Goal: Task Accomplishment & Management: Manage account settings

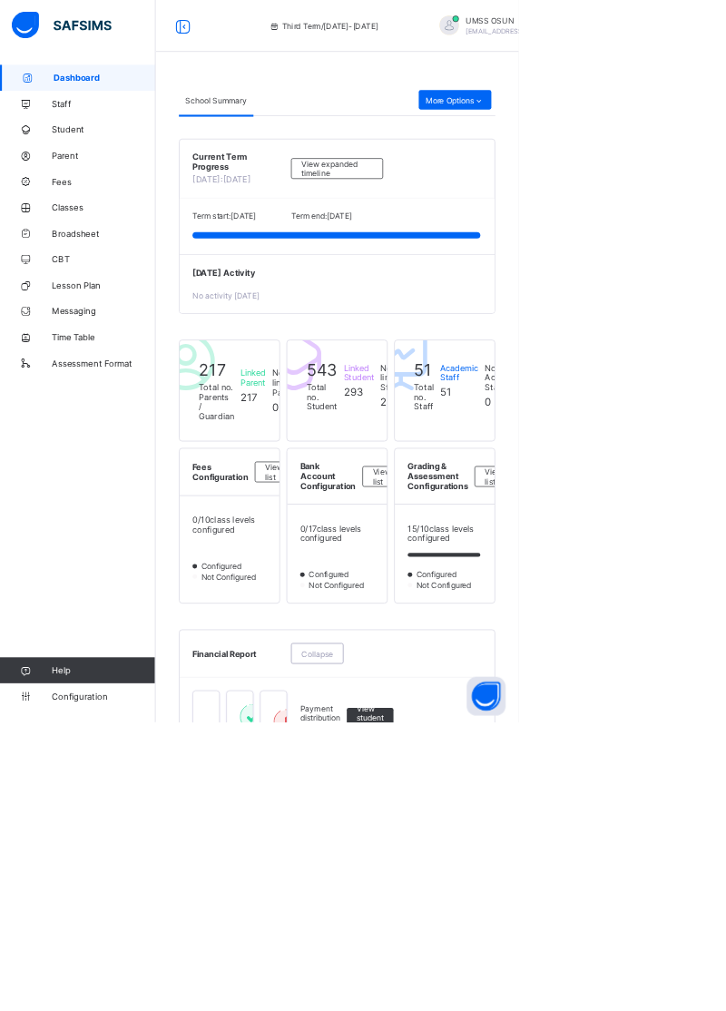
click at [83, 221] on span "Parent" at bounding box center [145, 218] width 145 height 15
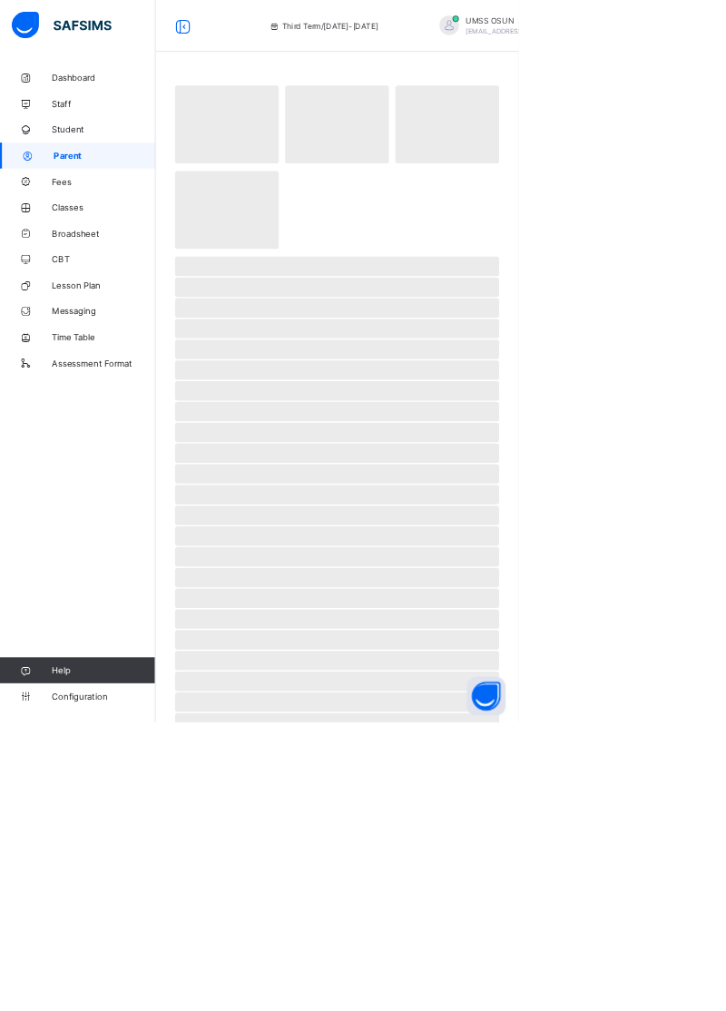
click at [91, 229] on link "Parent" at bounding box center [109, 218] width 218 height 36
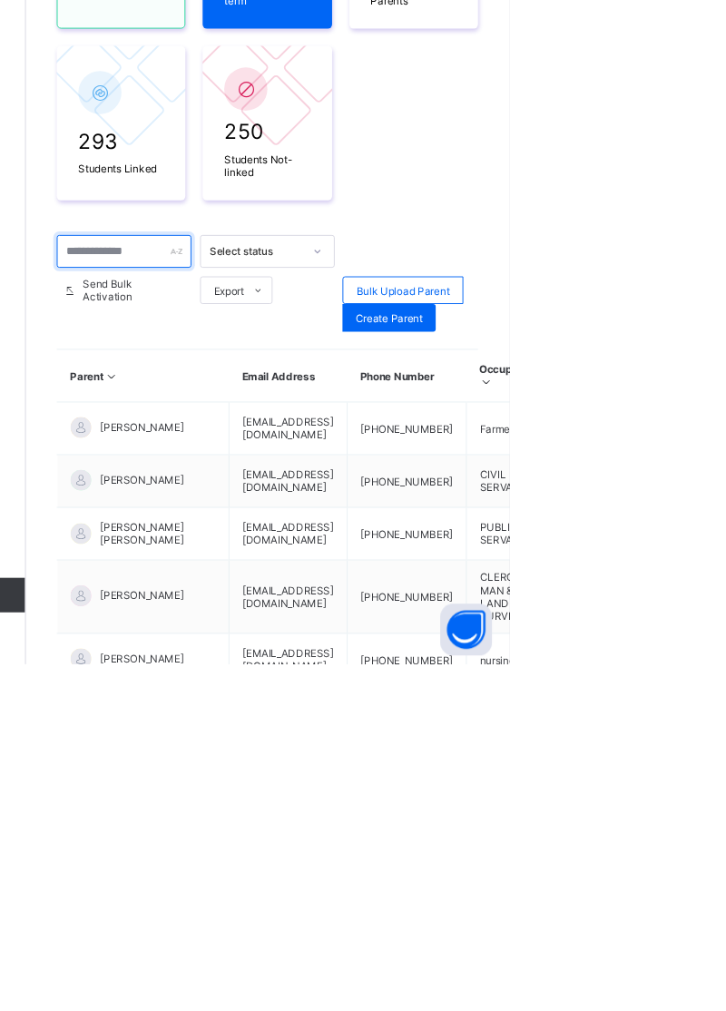
click at [290, 574] on input "text" at bounding box center [321, 577] width 142 height 34
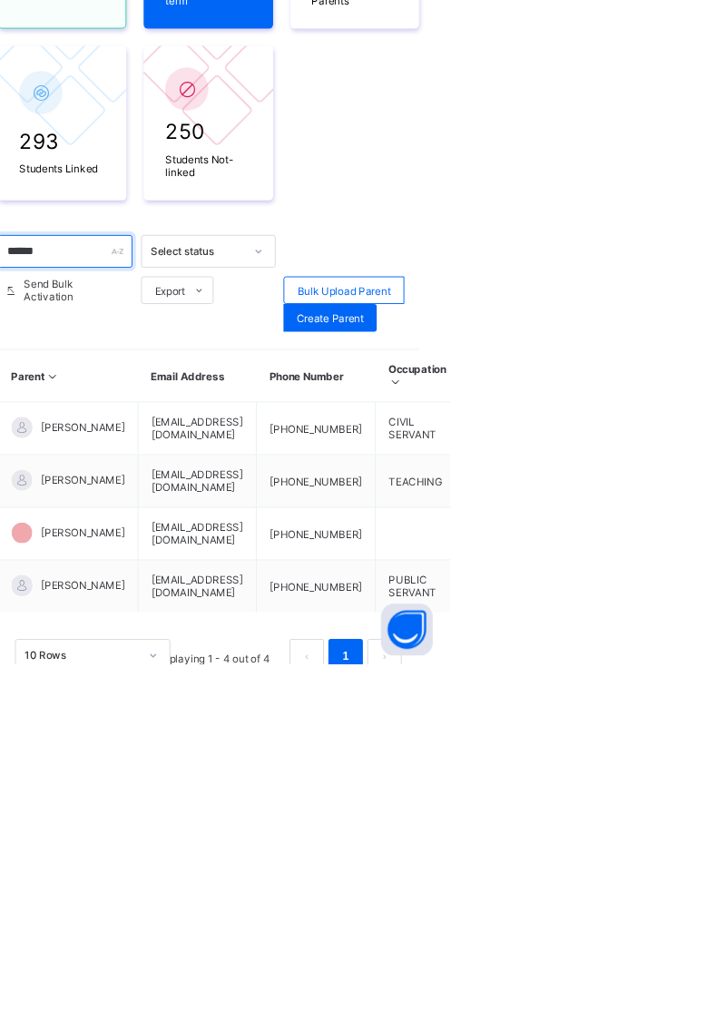
type input "******"
click at [0, 0] on ul "Edit Parent View Profile Reset Password Resend Activation Link Change Email Lin…" at bounding box center [0, 0] width 0 height 0
click at [0, 0] on div "Link Children" at bounding box center [0, 0] width 0 height 0
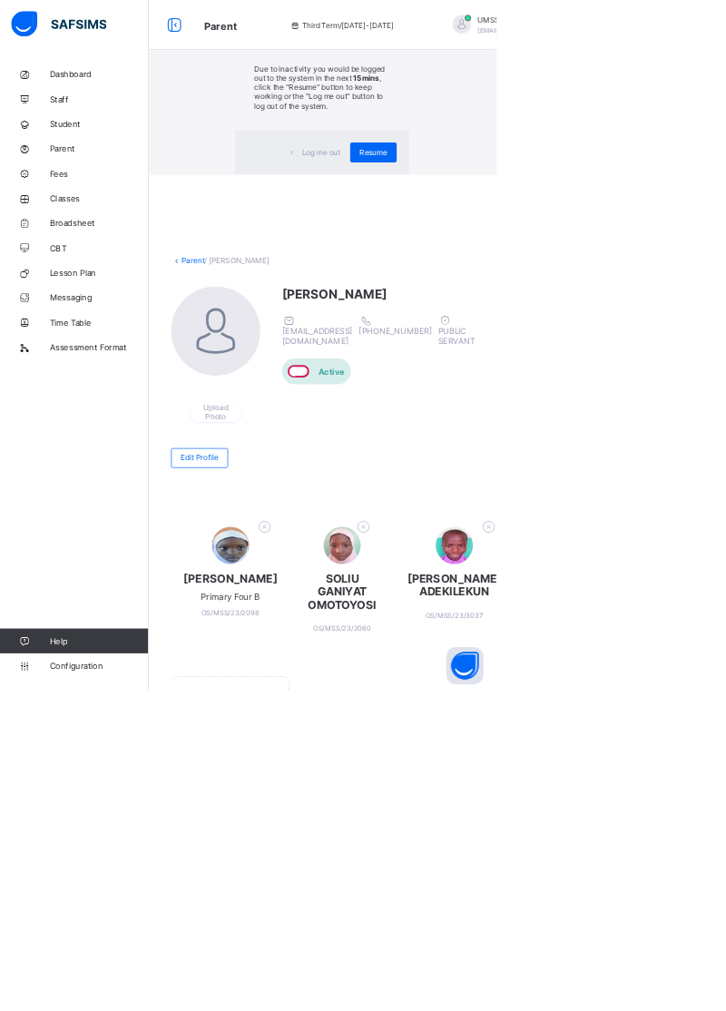
click at [567, 230] on span "Resume" at bounding box center [546, 223] width 41 height 14
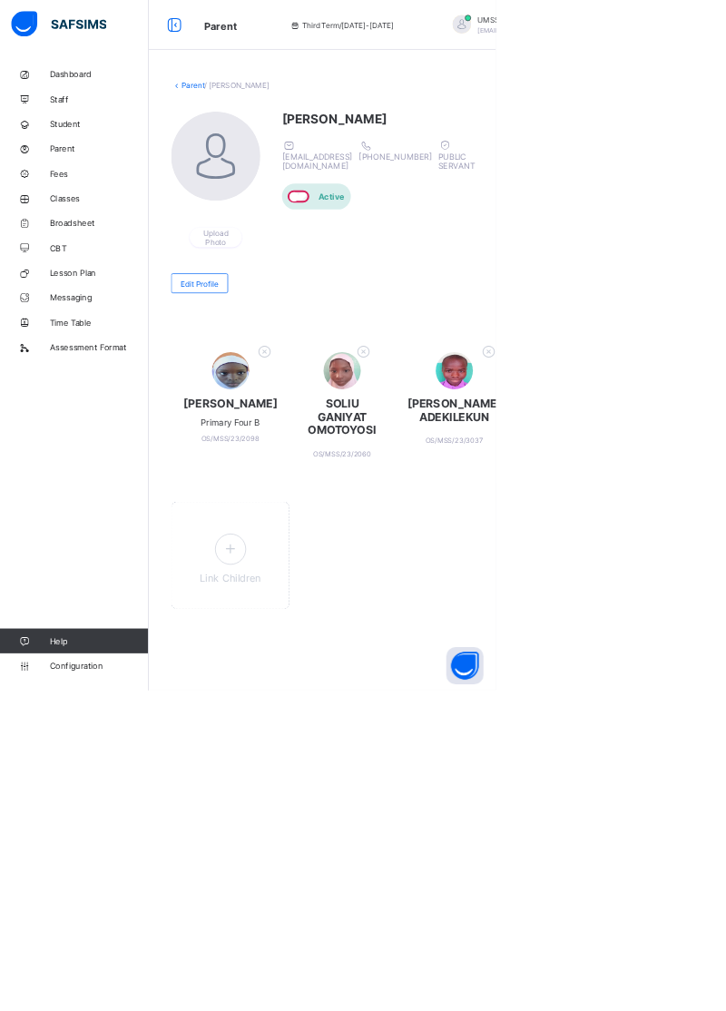
click at [82, 187] on span "Student" at bounding box center [145, 181] width 145 height 15
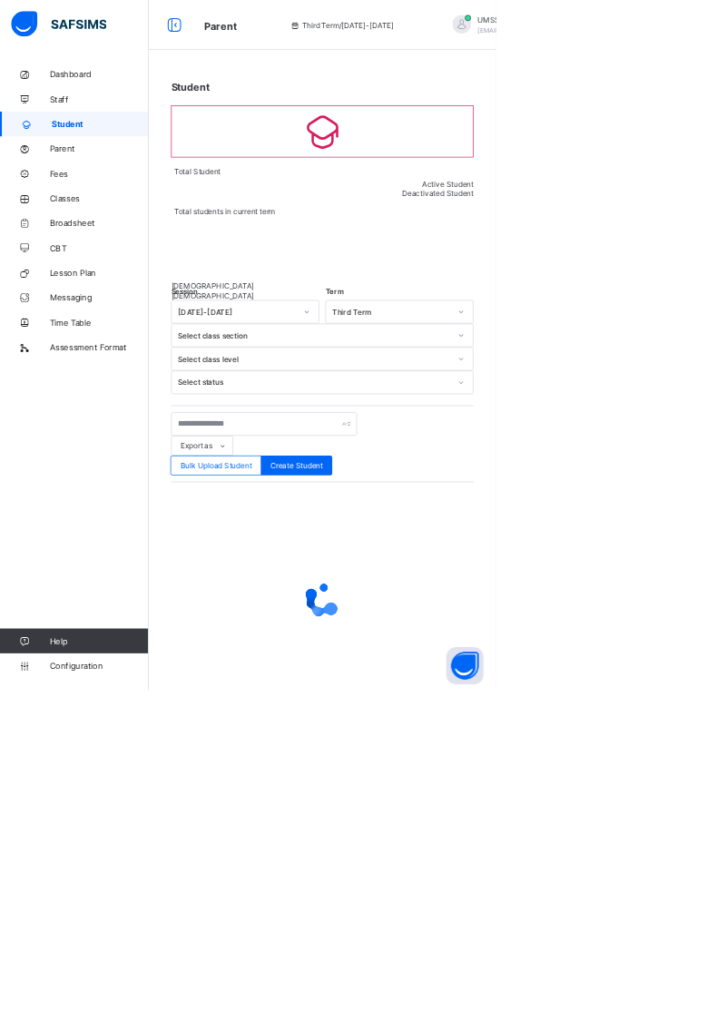
click at [85, 218] on span "Parent" at bounding box center [145, 218] width 145 height 15
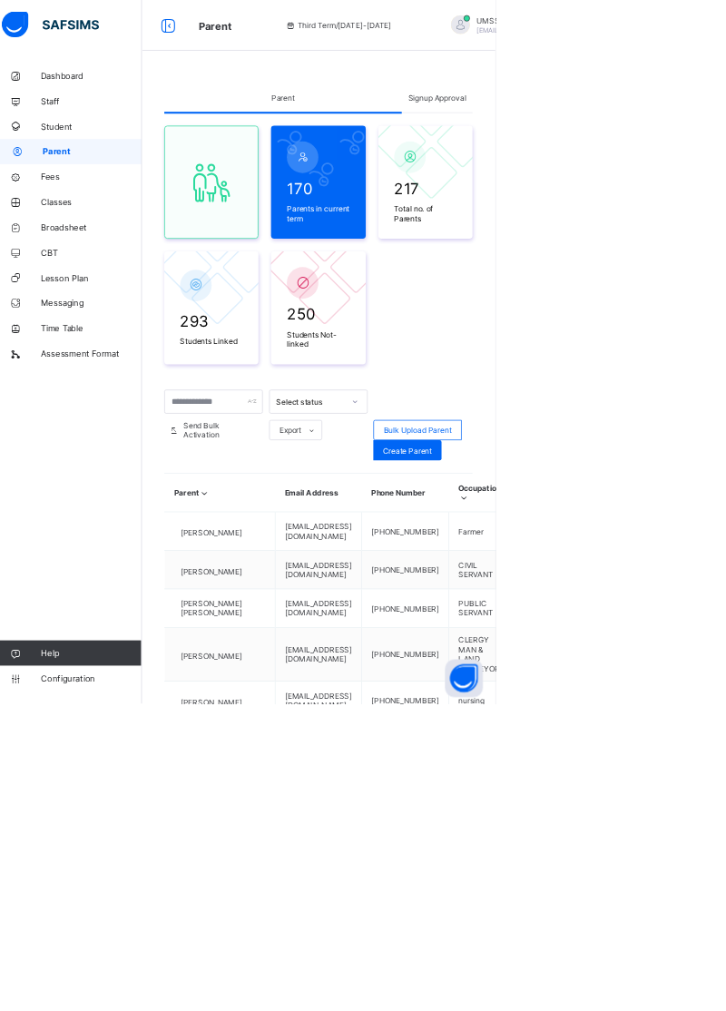
click at [637, 137] on span "Signup Approval" at bounding box center [642, 140] width 83 height 14
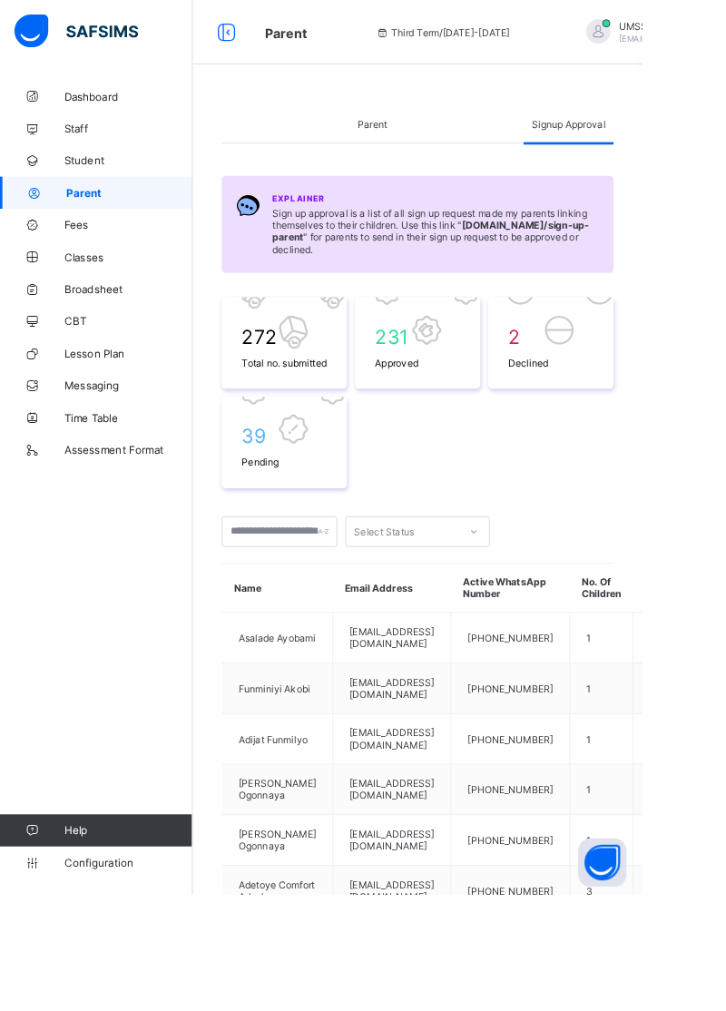
click at [104, 332] on span "Broadsheet" at bounding box center [145, 326] width 145 height 15
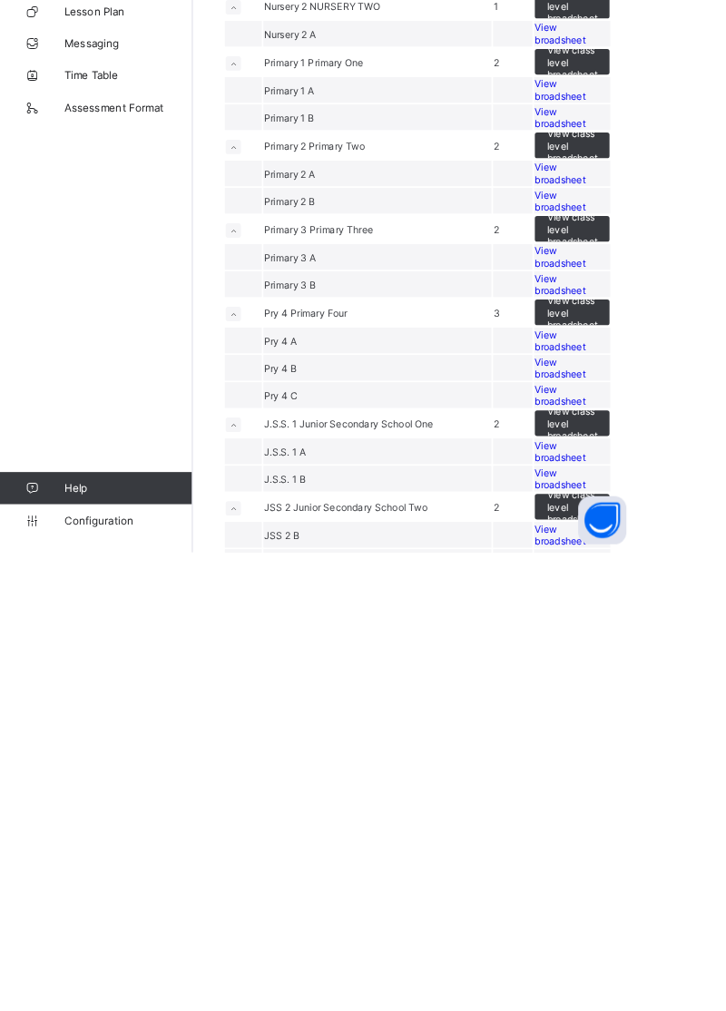
scroll to position [97, 0]
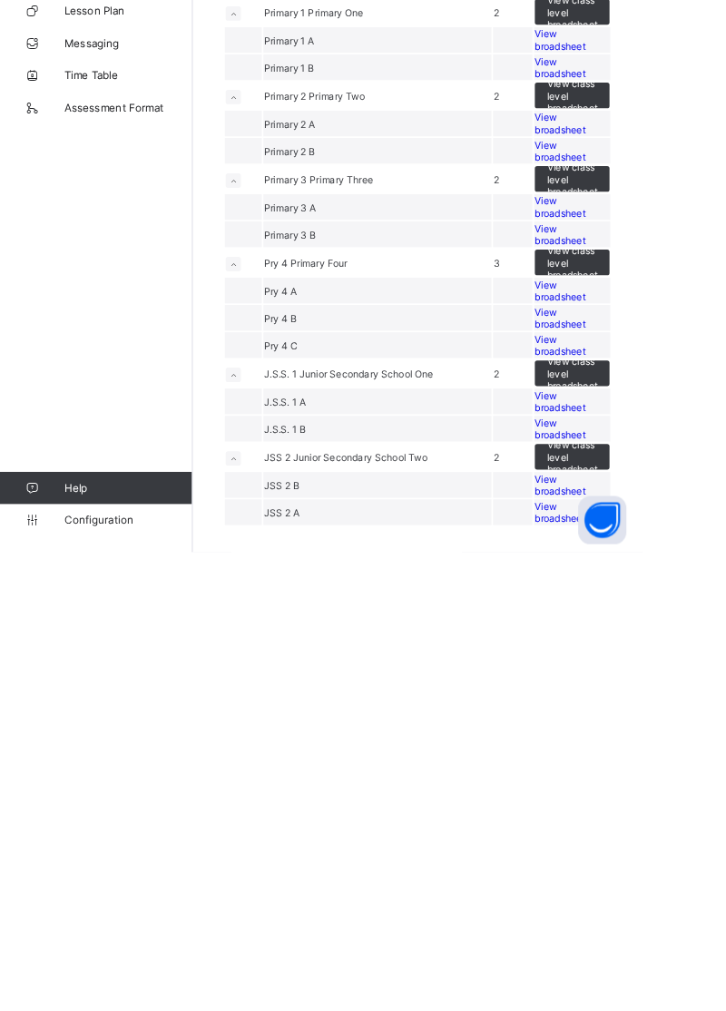
click at [626, 854] on span "View broadsheet" at bounding box center [632, 840] width 57 height 27
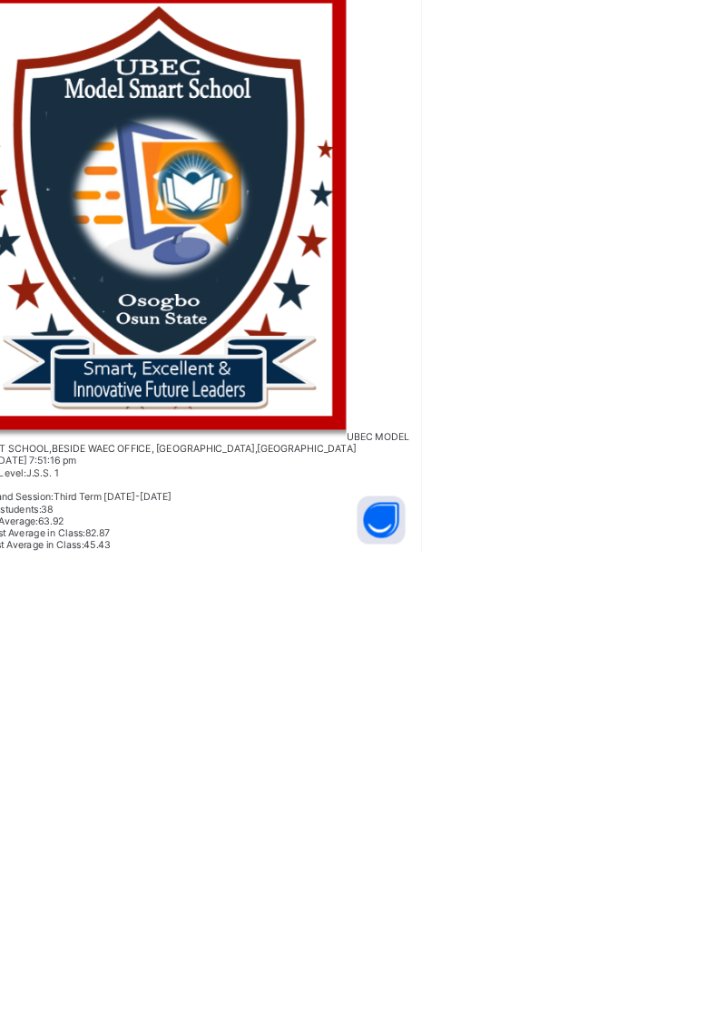
scroll to position [80, 0]
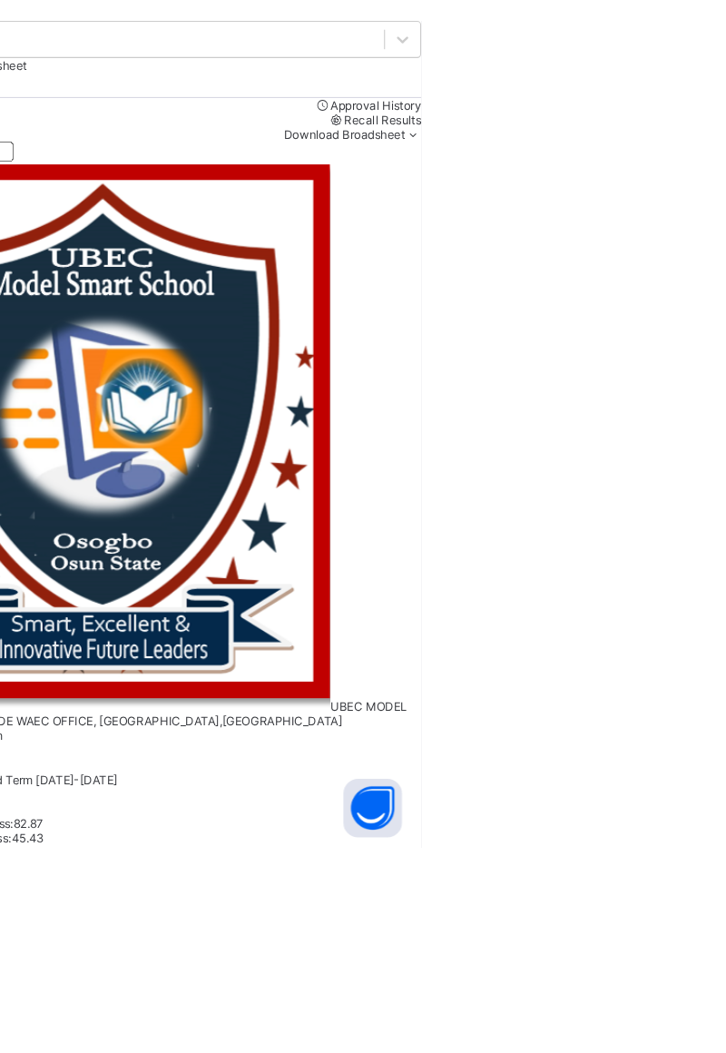
scroll to position [0, 1291]
